Goal: Check status: Check status

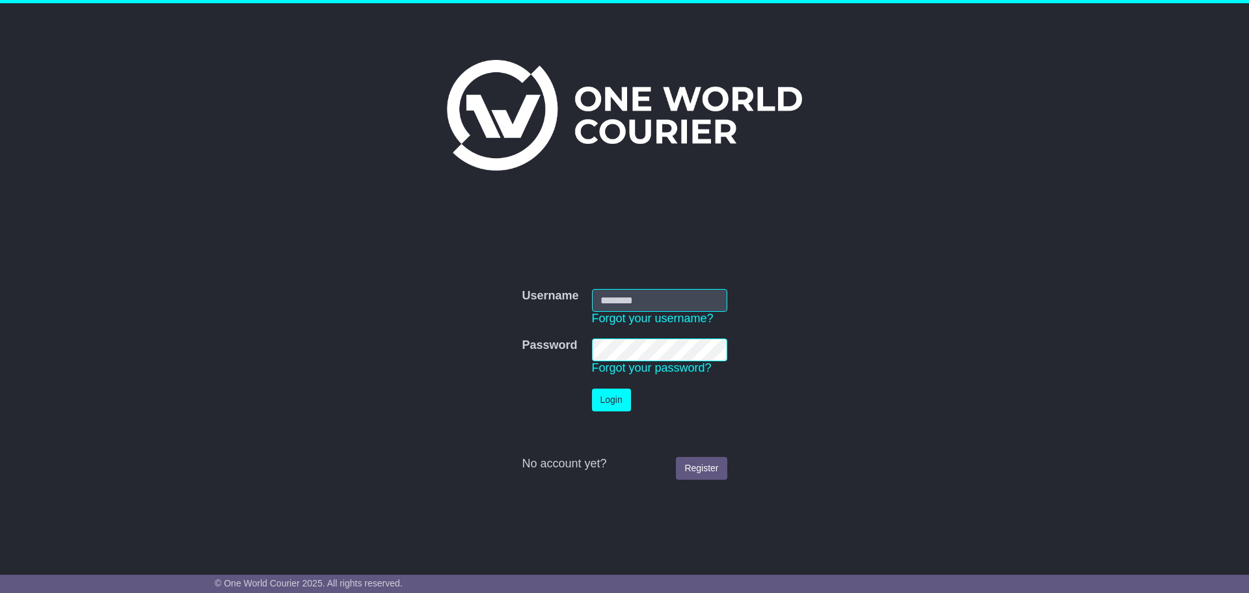
click at [626, 296] on input "Username" at bounding box center [659, 300] width 135 height 23
type input "**********"
click at [613, 393] on button "Login" at bounding box center [611, 399] width 39 height 23
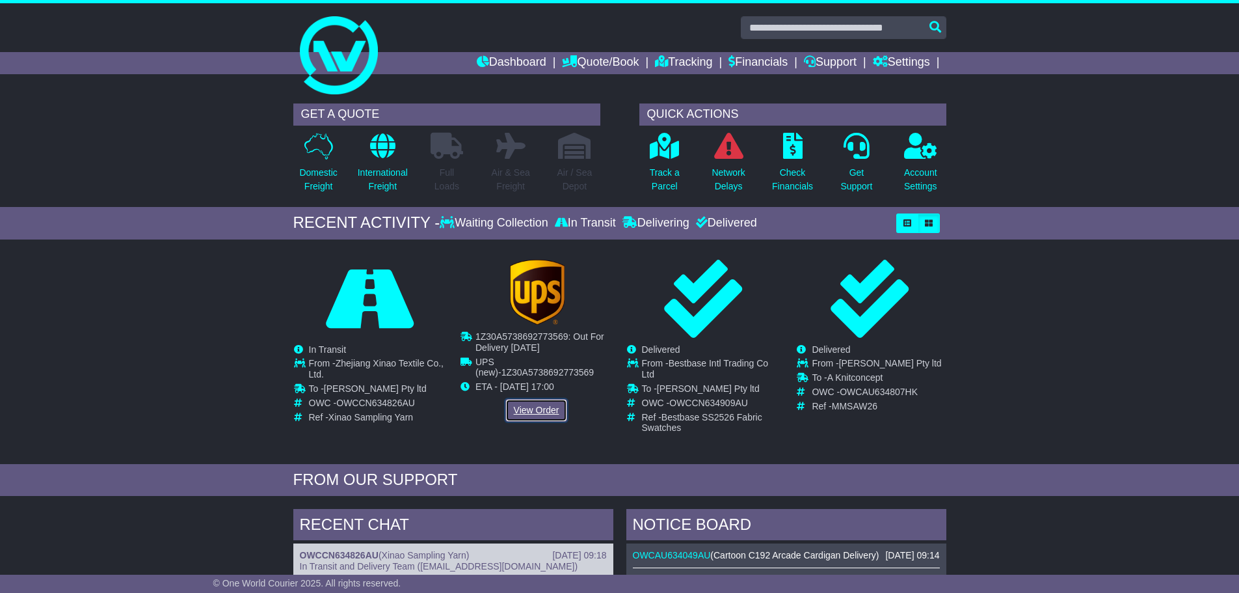
click at [536, 407] on link "View Order" at bounding box center [537, 410] width 62 height 23
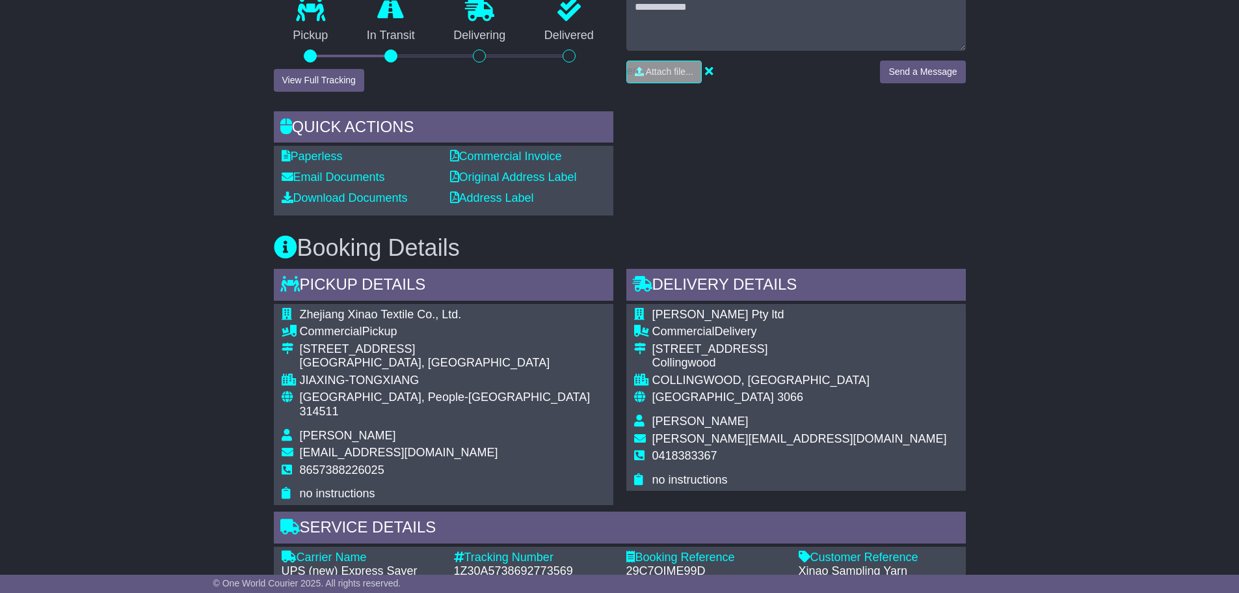
scroll to position [390, 0]
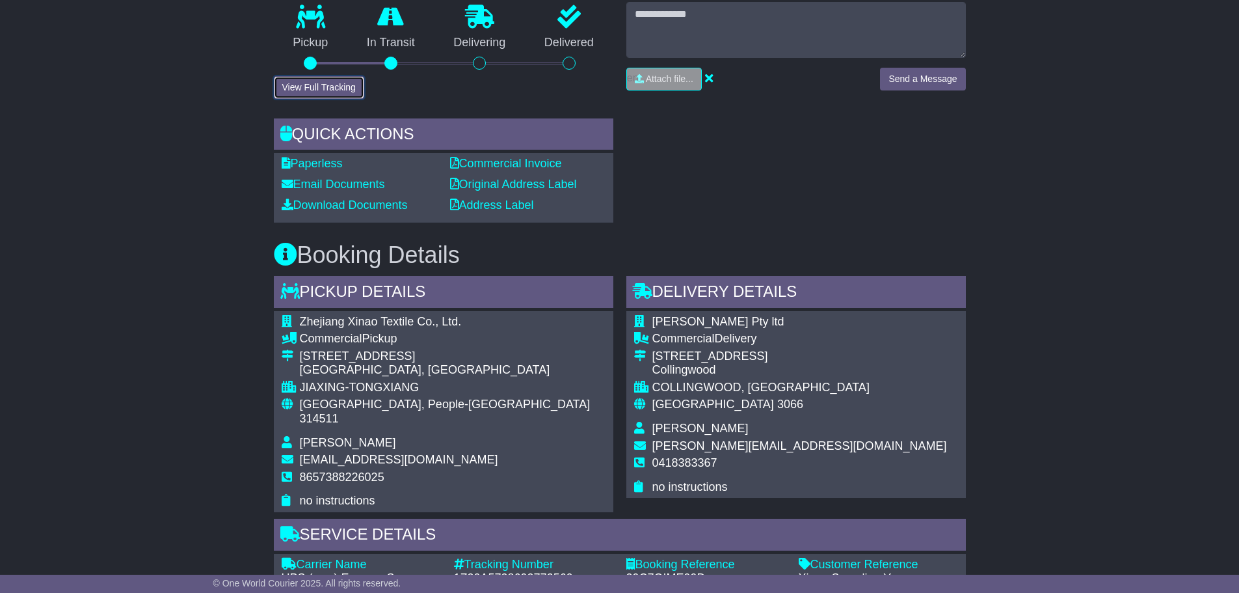
click at [304, 77] on button "View Full Tracking" at bounding box center [319, 87] width 90 height 23
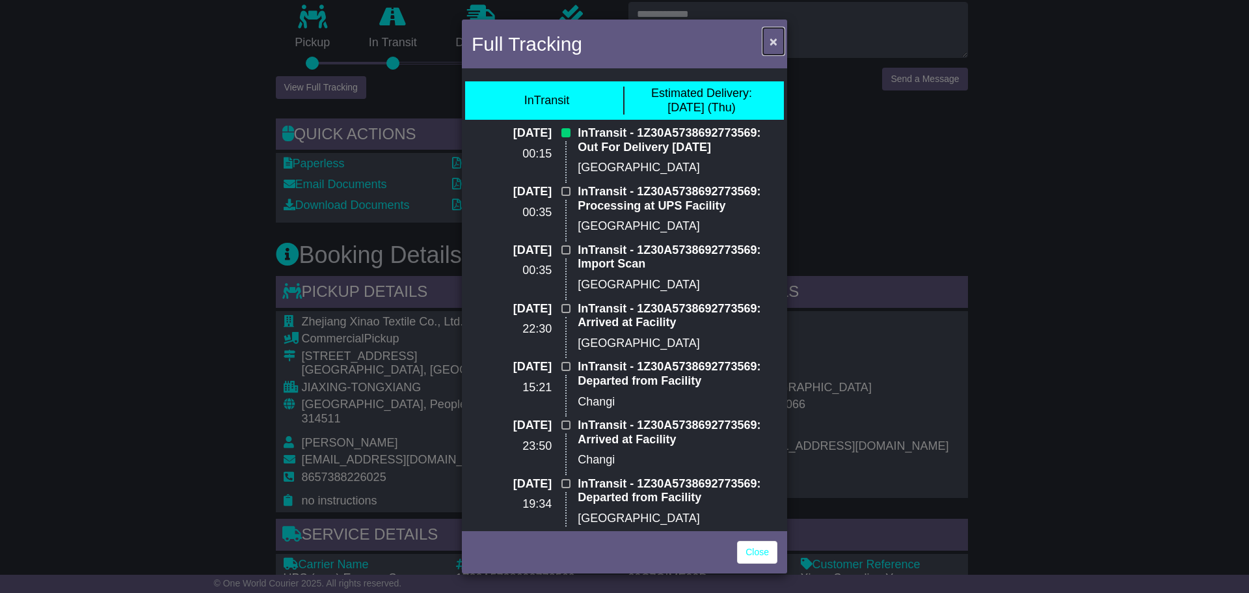
click at [772, 41] on span "×" at bounding box center [774, 41] width 8 height 15
